Goal: Information Seeking & Learning: Compare options

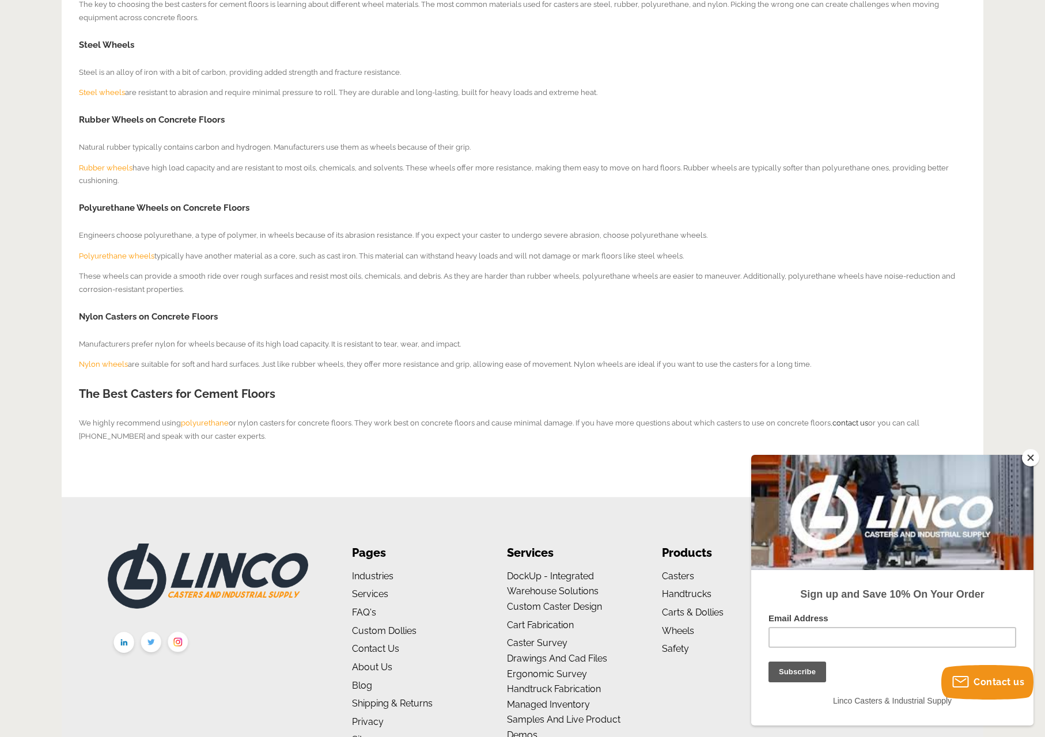
scroll to position [503, 0]
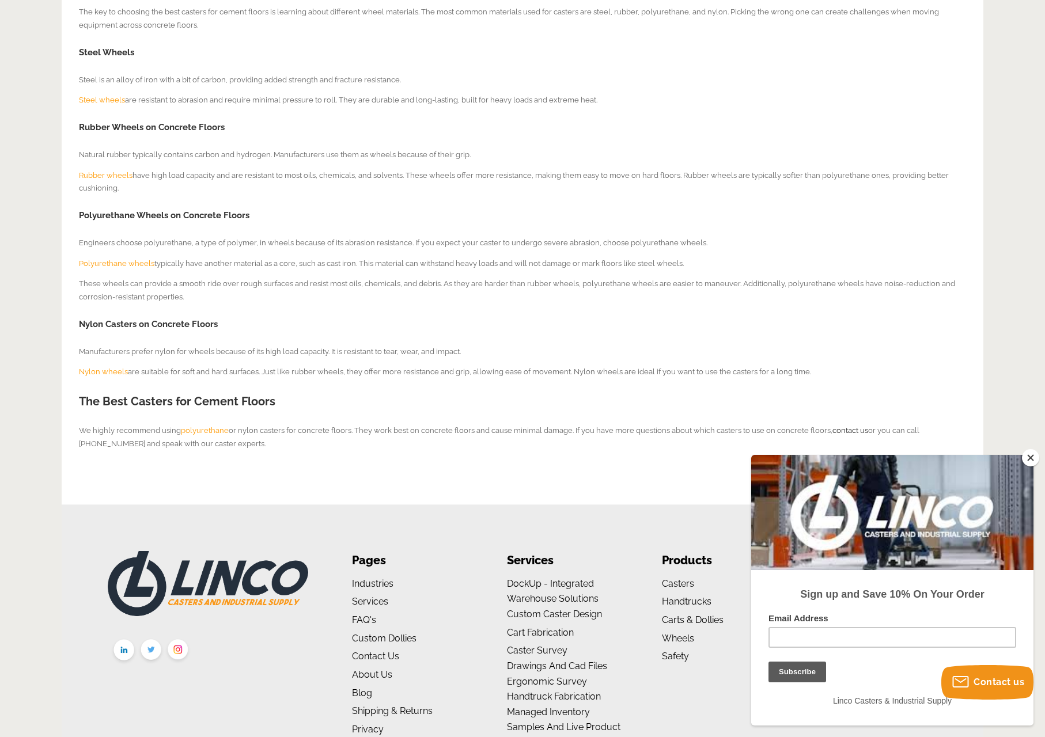
click at [1031, 461] on button "Close" at bounding box center [1030, 457] width 17 height 17
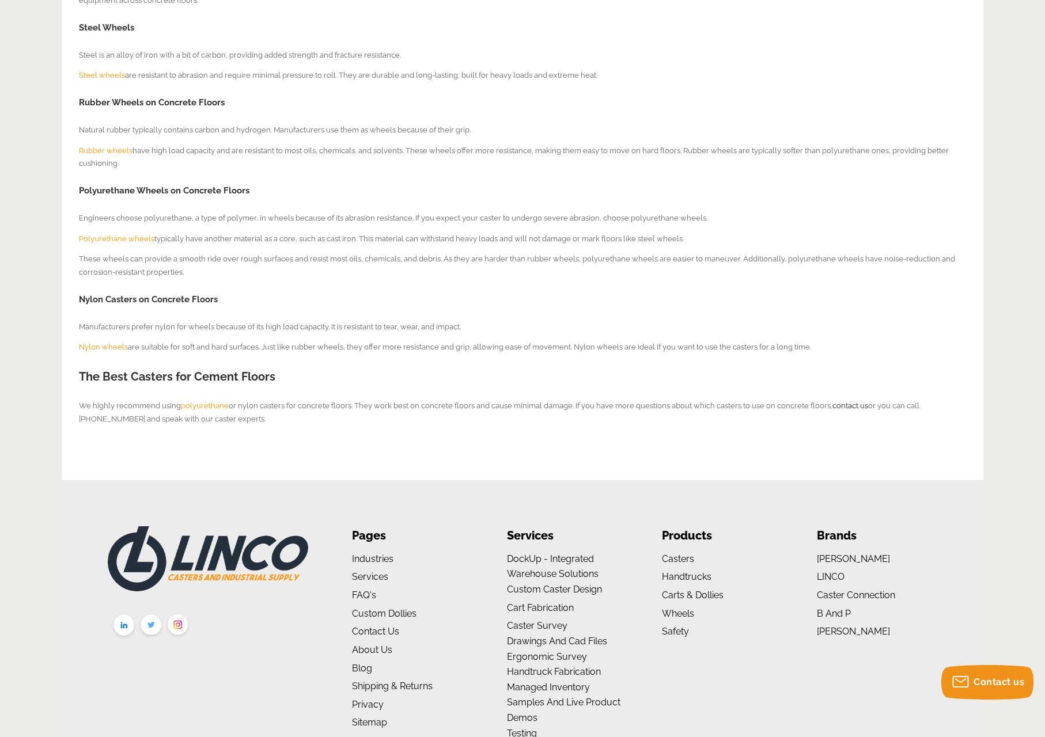
scroll to position [597, 0]
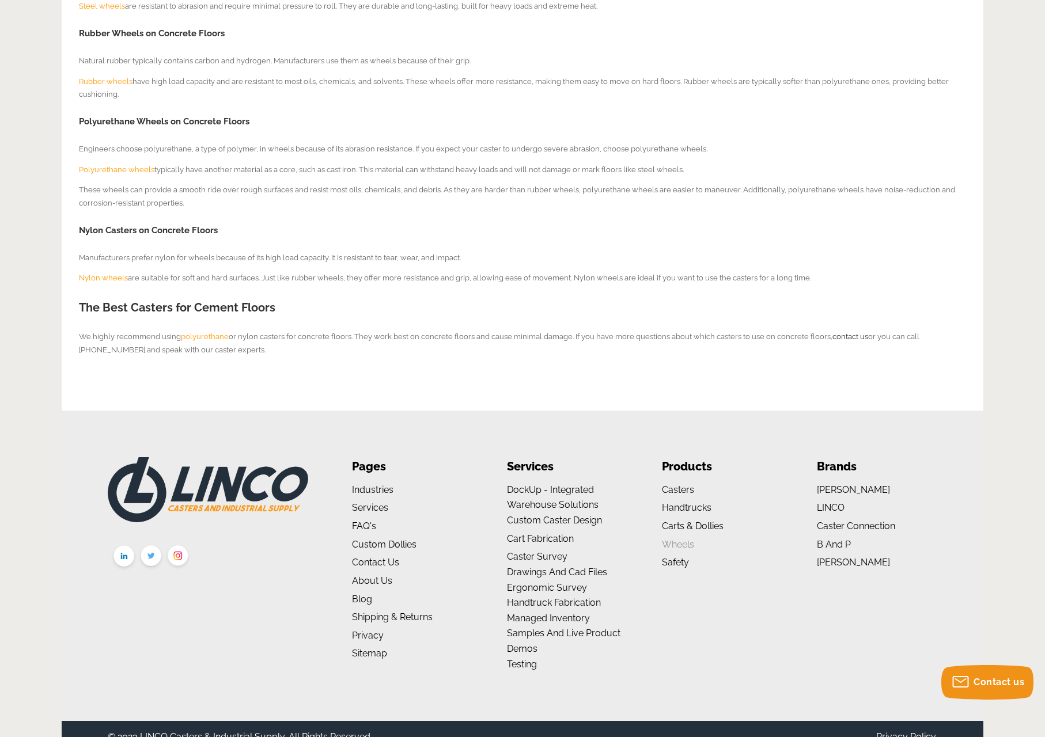
click at [675, 539] on link "Wheels" at bounding box center [678, 544] width 32 height 11
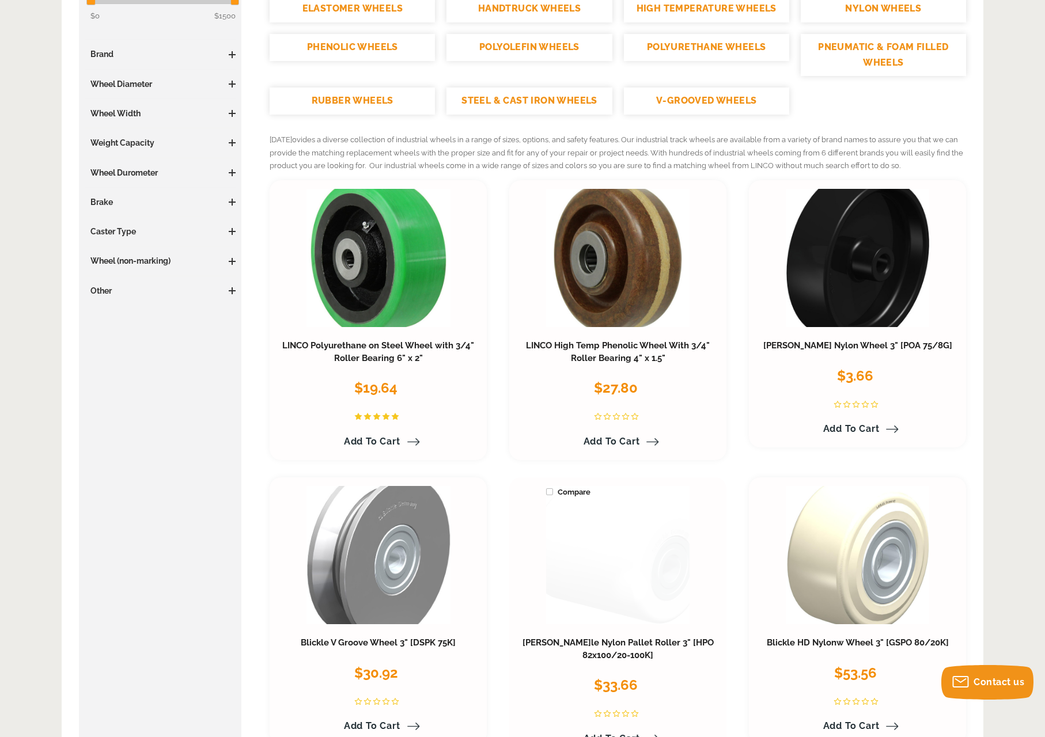
scroll to position [269, 0]
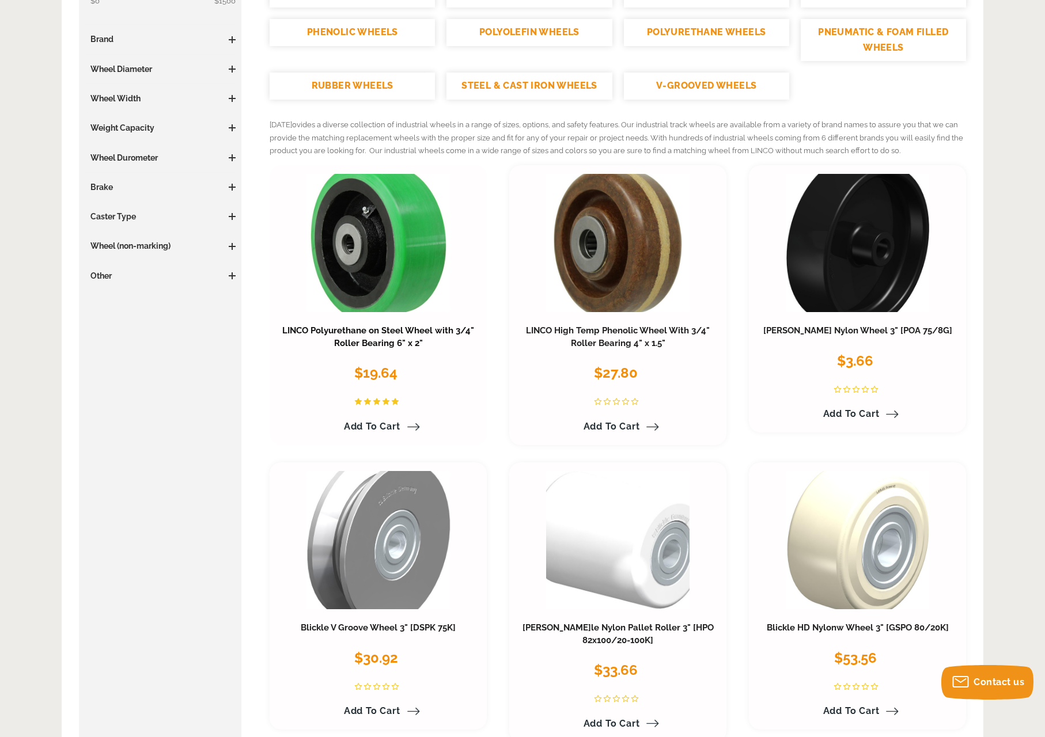
click at [404, 325] on link "LINCO Polyurethane on Steel Wheel with 3/4" Roller Bearing 6" x 2"" at bounding box center [378, 336] width 192 height 23
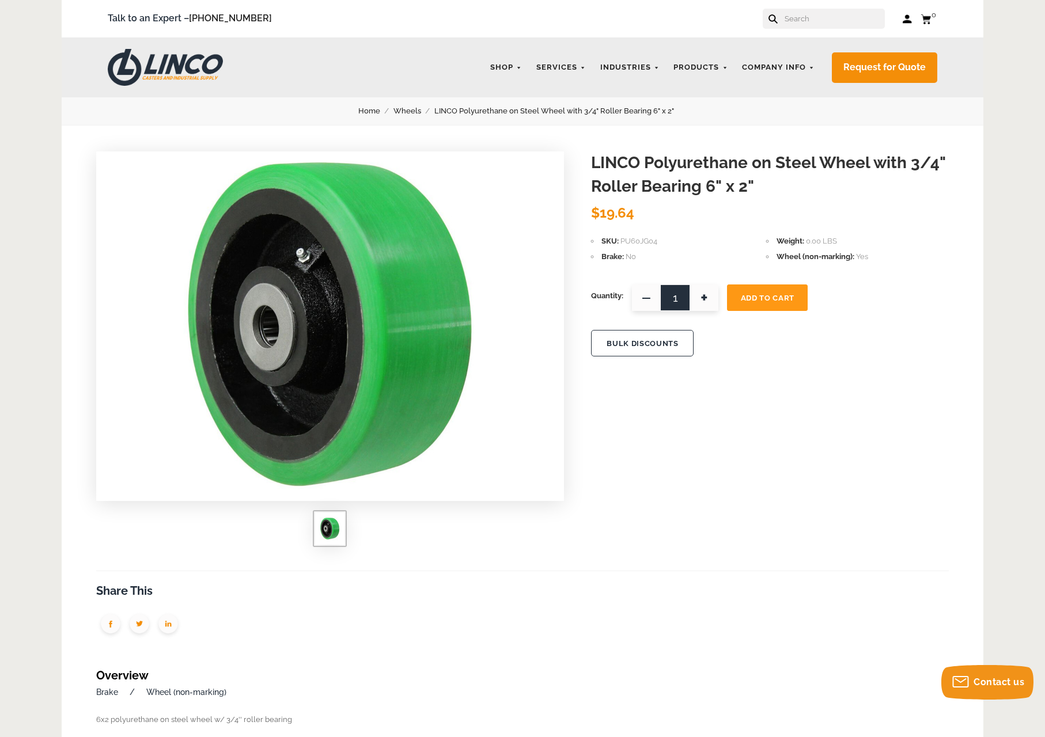
click at [404, 109] on link "Wheels" at bounding box center [413, 111] width 41 height 13
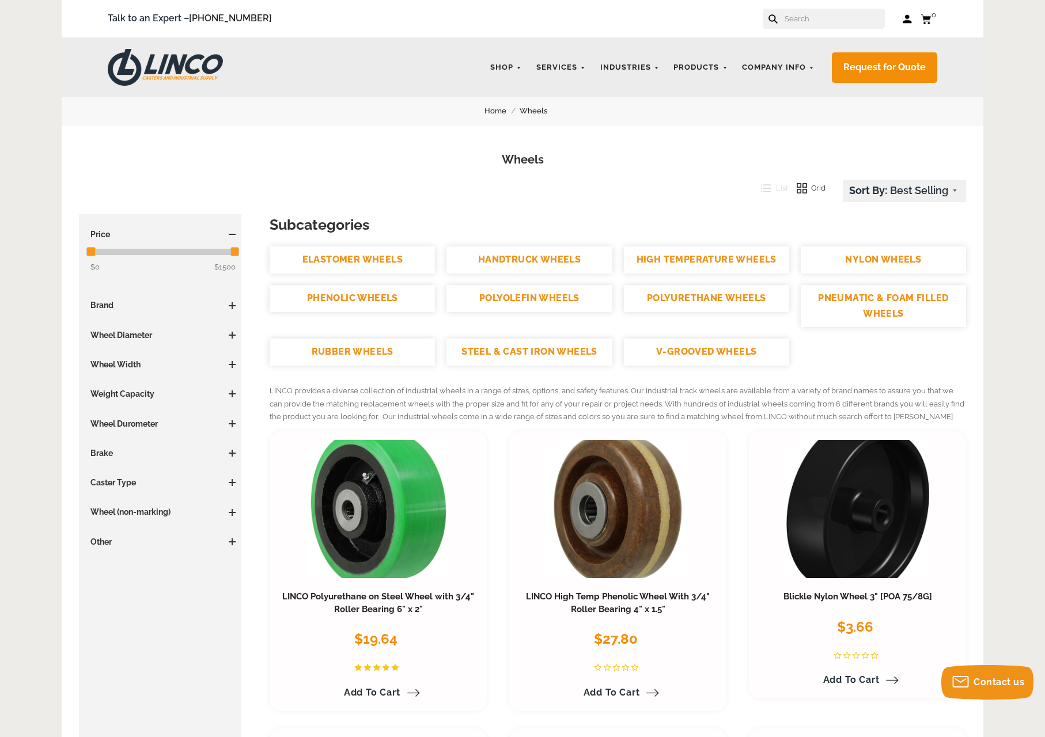
click at [233, 331] on h3 "Wheel Diameter" at bounding box center [160, 336] width 151 height 12
click at [232, 335] on span at bounding box center [232, 335] width 7 height 1
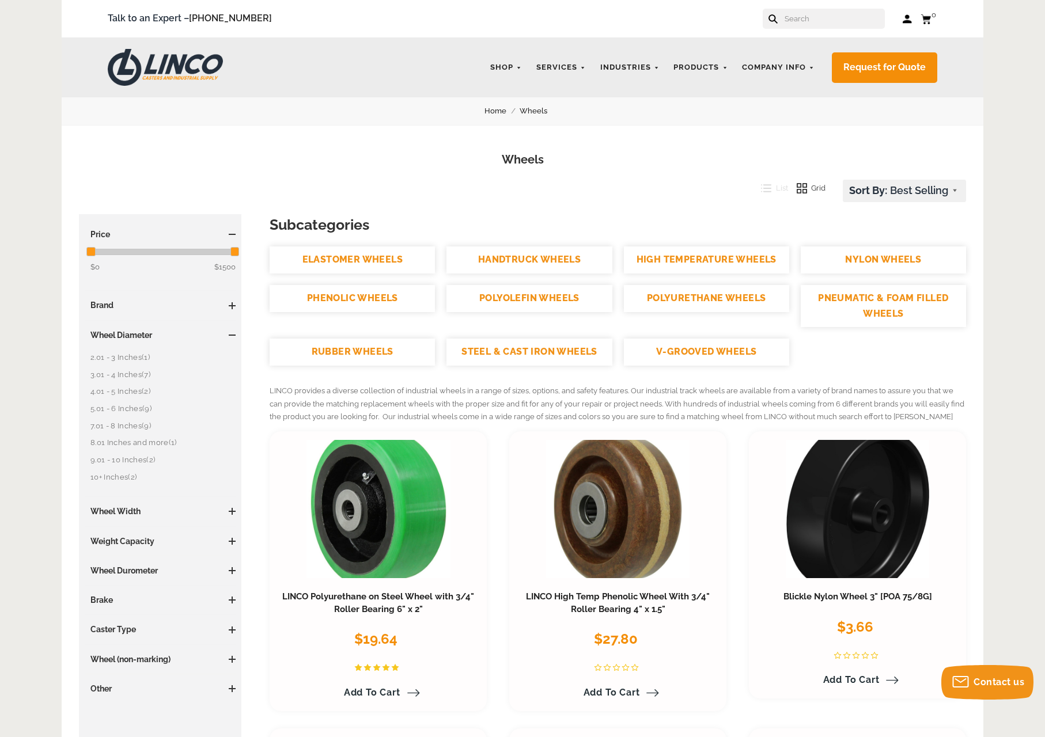
click at [133, 422] on link "7.01 - 8 Inches (9)" at bounding box center [162, 426] width 145 height 13
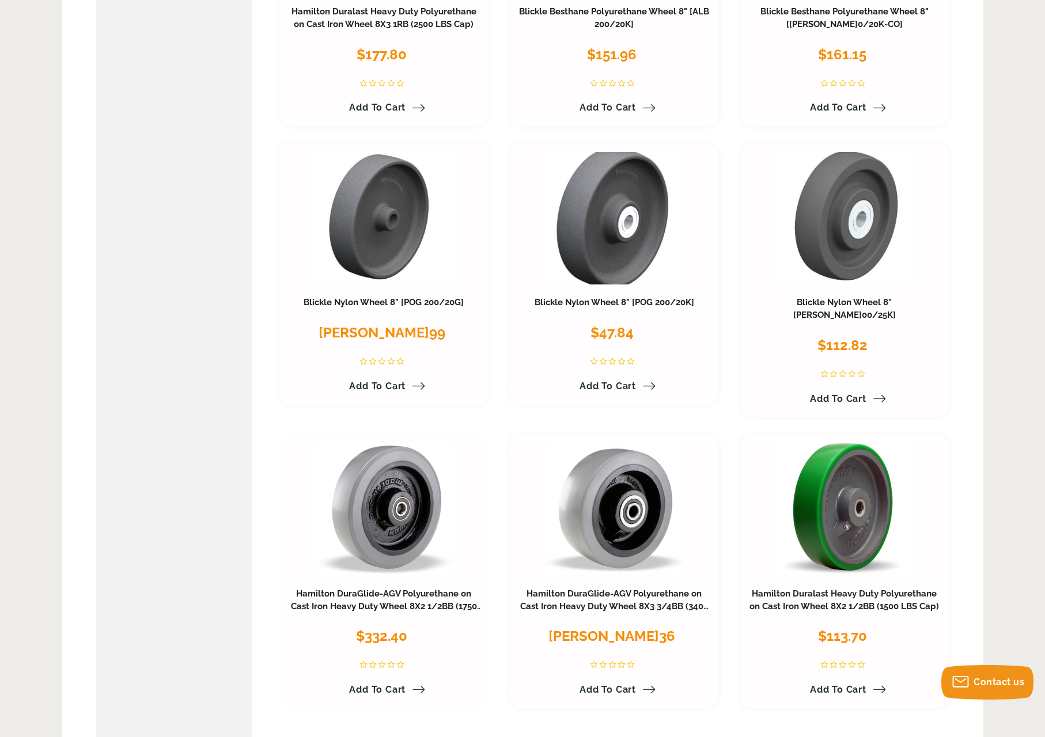
scroll to position [602, 0]
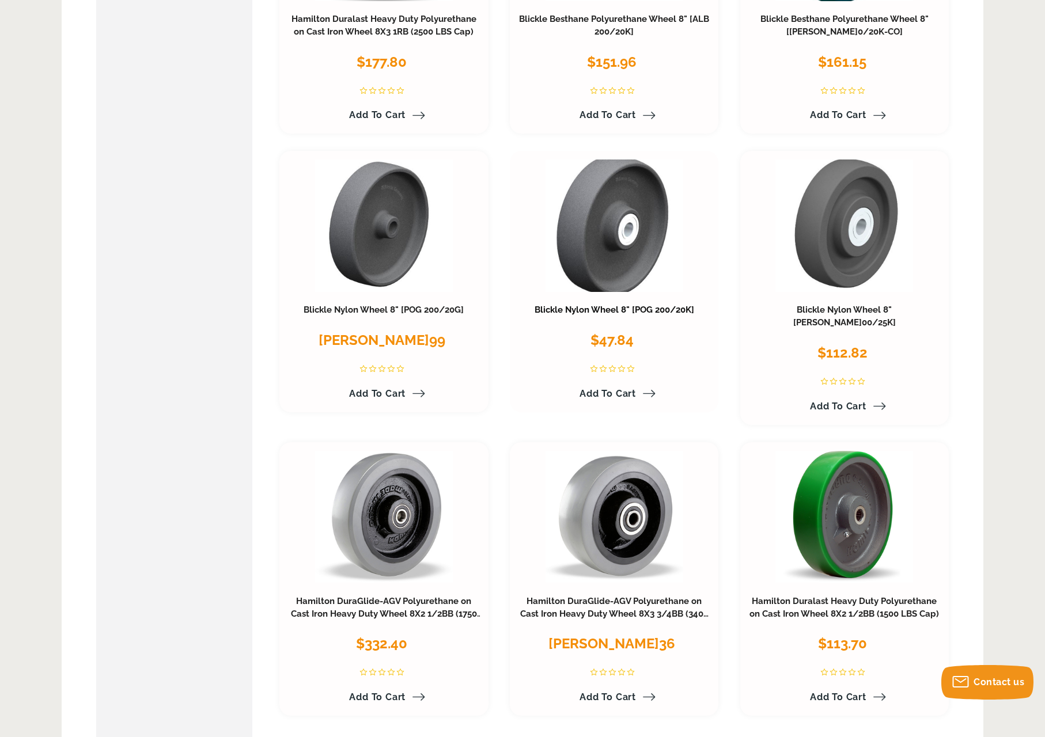
click at [597, 306] on link "Blickle Nylon Wheel 8" [POG 200/20K]" at bounding box center [615, 310] width 160 height 10
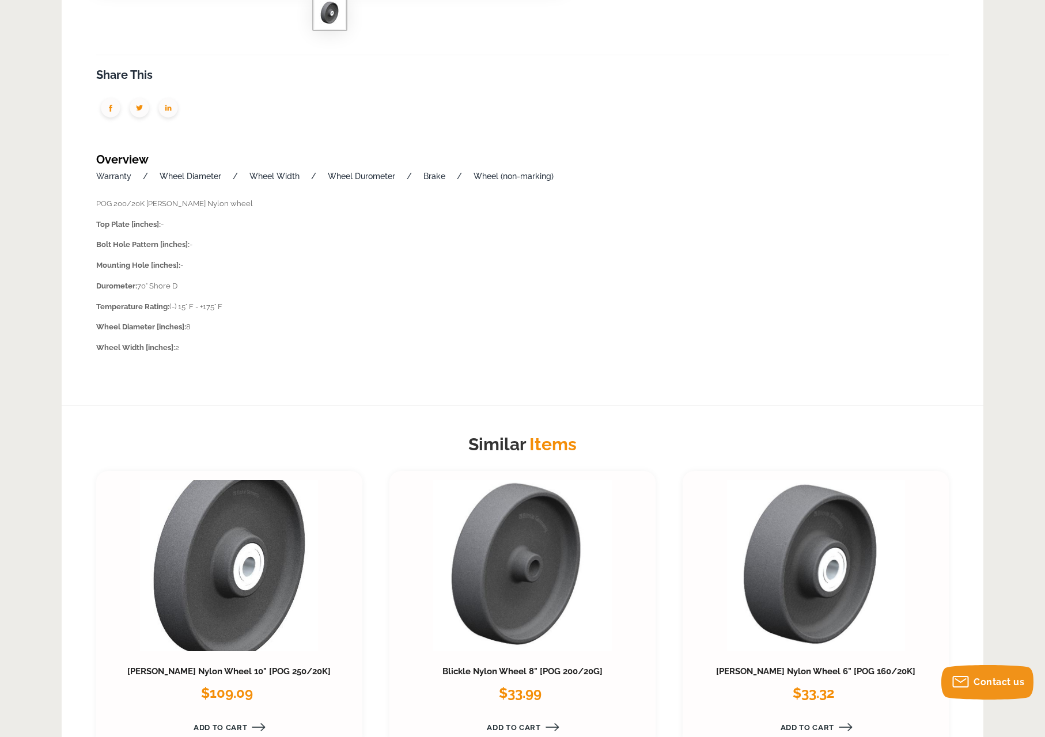
scroll to position [524, 0]
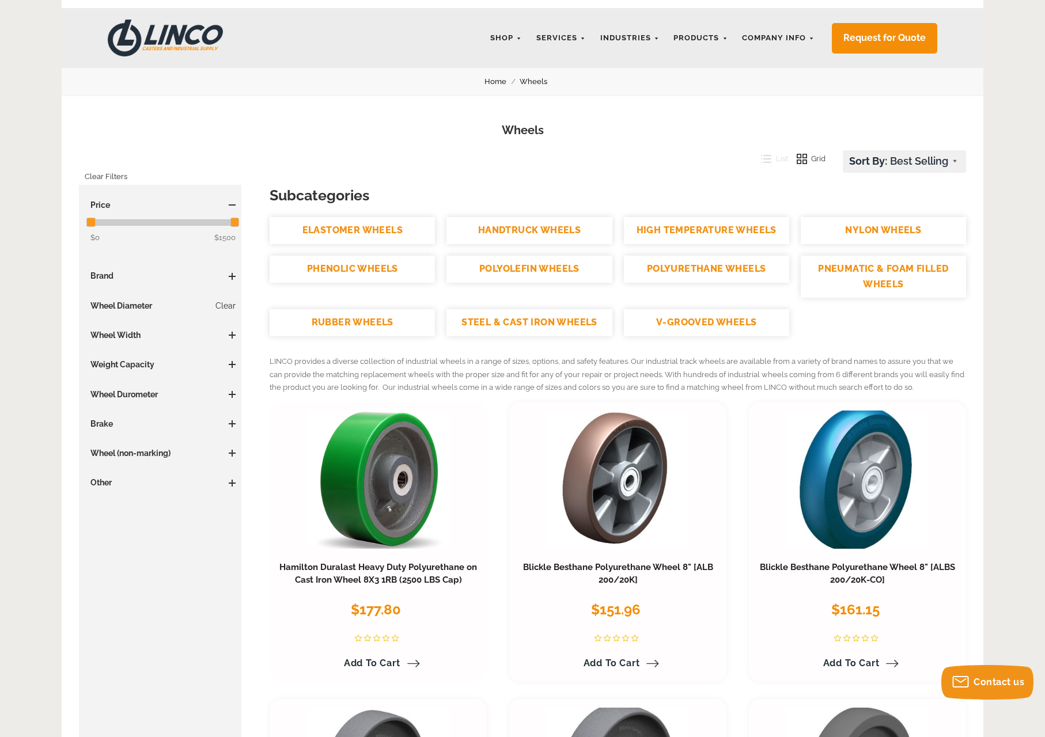
scroll to position [15, 0]
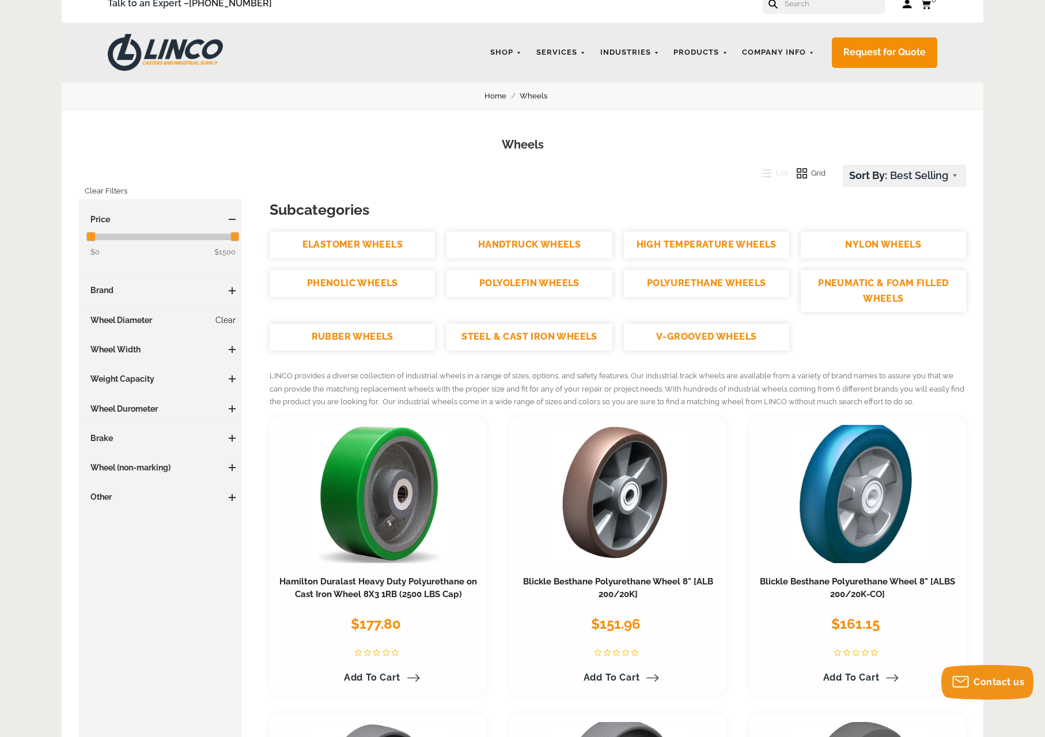
click at [226, 316] on link "Clear" at bounding box center [225, 321] width 20 height 12
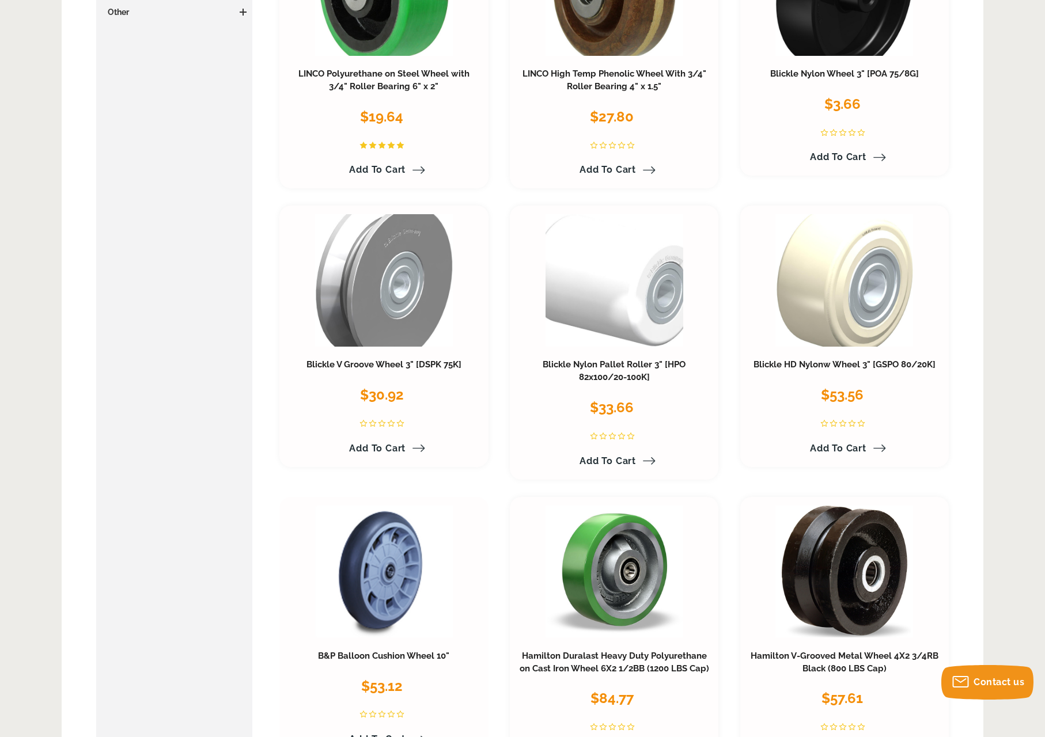
scroll to position [139, 0]
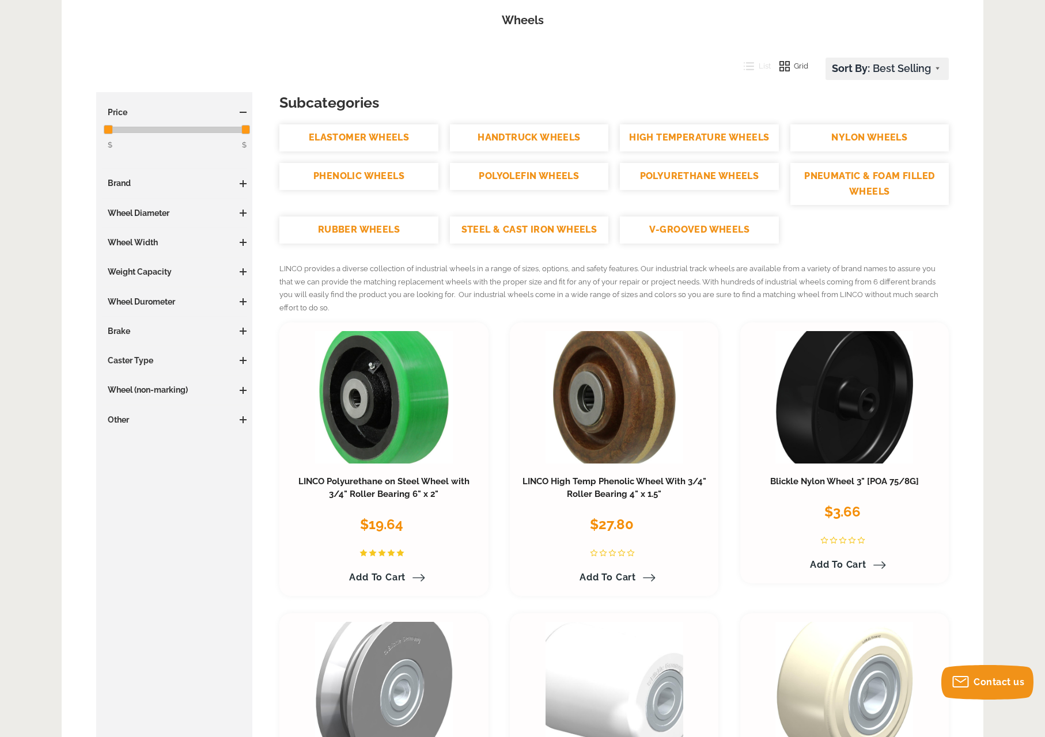
click at [242, 210] on span at bounding box center [243, 213] width 7 height 7
click at [145, 230] on link "2.01 - 3 Inches (1)" at bounding box center [177, 235] width 139 height 13
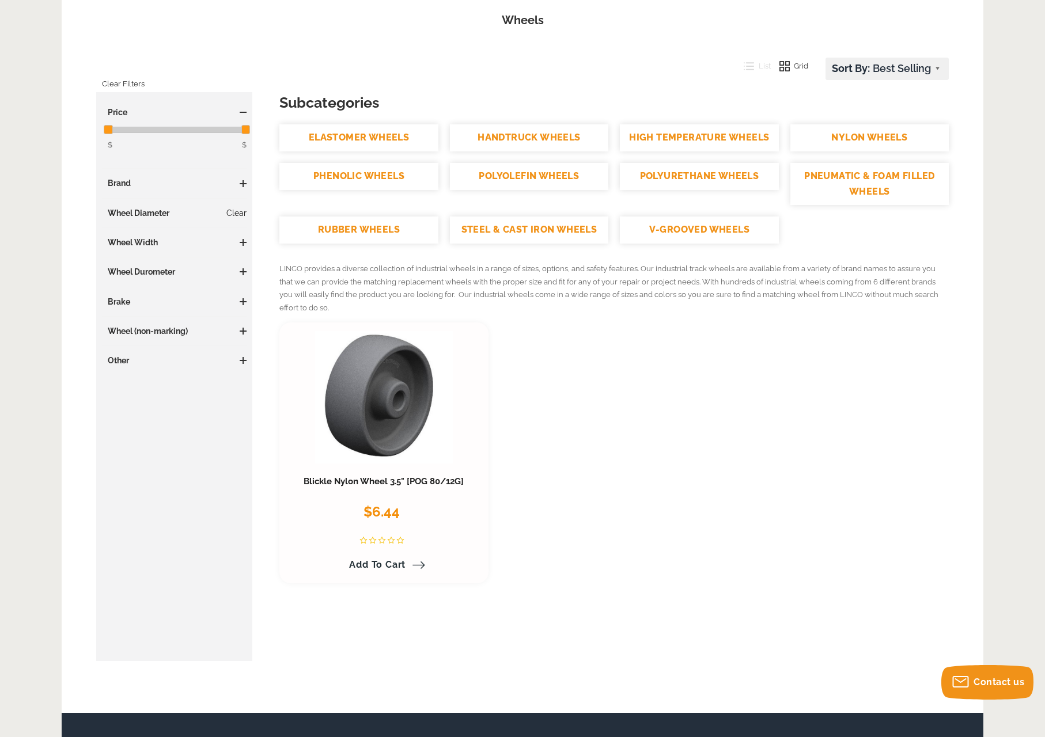
click at [239, 211] on link "Clear" at bounding box center [236, 213] width 20 height 12
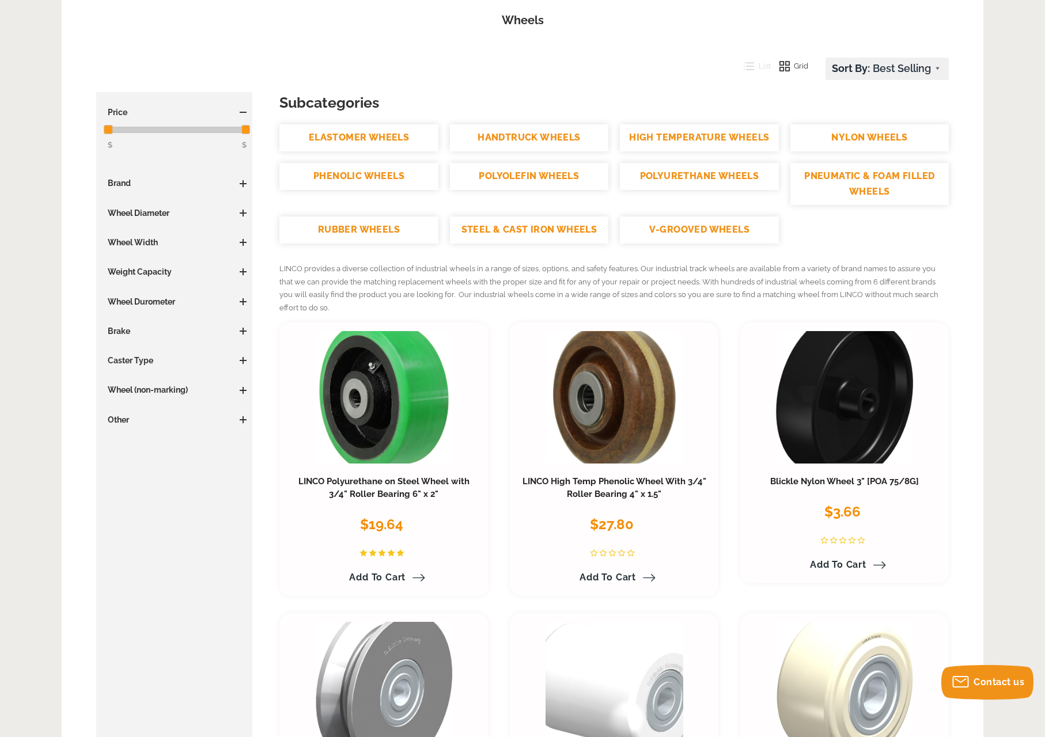
click at [243, 211] on span at bounding box center [243, 213] width 1 height 7
click at [156, 249] on link "3.01 - 4 Inches (7)" at bounding box center [177, 253] width 139 height 13
